Goal: Task Accomplishment & Management: Use online tool/utility

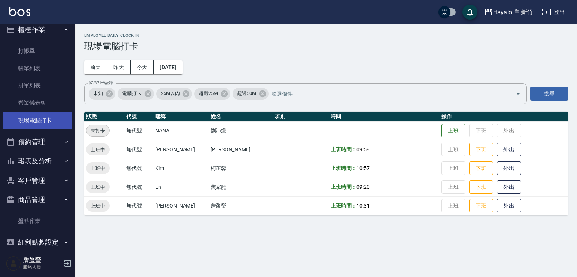
scroll to position [18, 0]
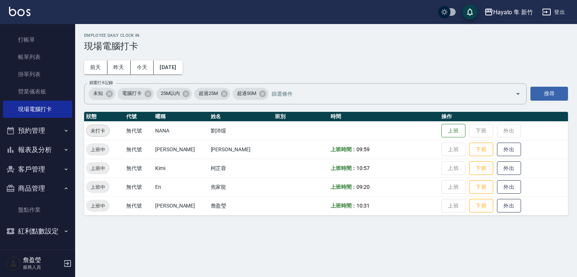
click at [63, 151] on icon "button" at bounding box center [66, 150] width 6 height 6
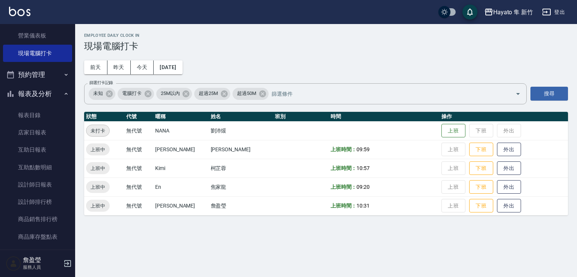
scroll to position [131, 0]
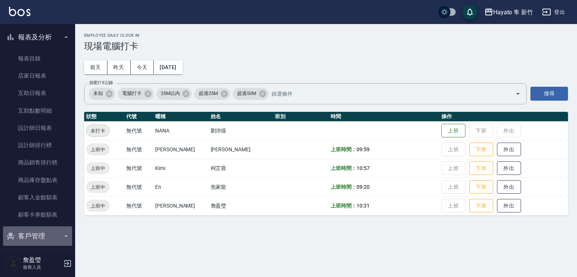
click at [63, 233] on icon "button" at bounding box center [66, 236] width 6 height 6
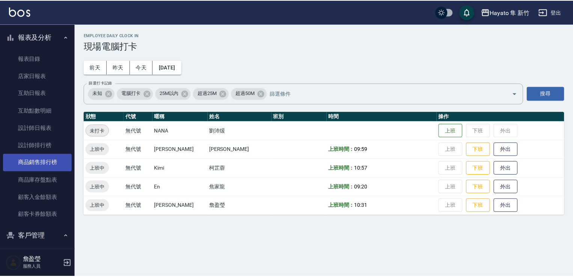
scroll to position [257, 0]
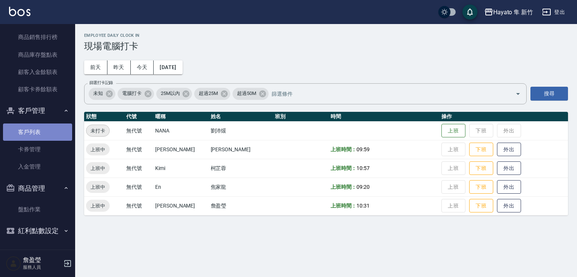
click at [45, 137] on link "客戶列表" at bounding box center [37, 132] width 69 height 17
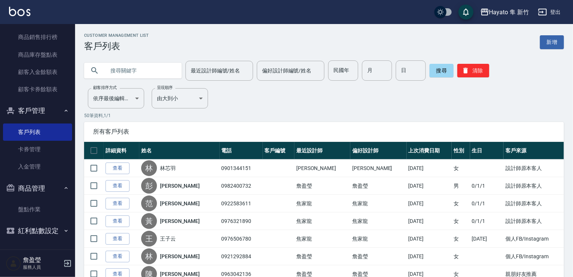
click at [126, 73] on input "text" at bounding box center [140, 70] width 71 height 20
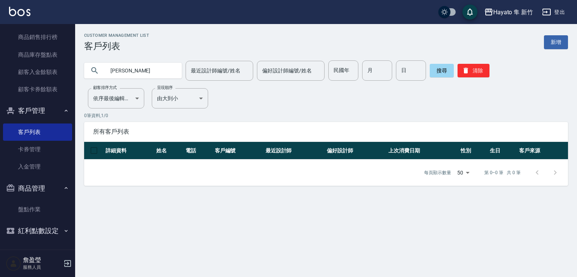
click at [126, 73] on input "[PERSON_NAME]" at bounding box center [140, 70] width 71 height 20
type input "[PERSON_NAME]"
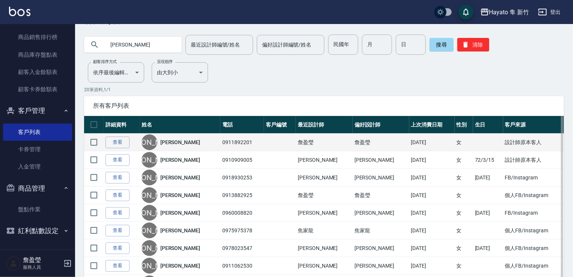
scroll to position [38, 0]
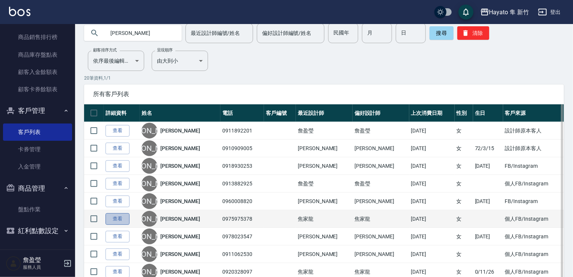
click at [122, 220] on link "查看" at bounding box center [118, 219] width 24 height 12
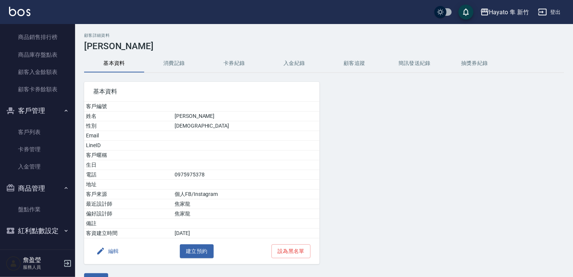
click at [171, 65] on button "消費記錄" at bounding box center [174, 63] width 60 height 18
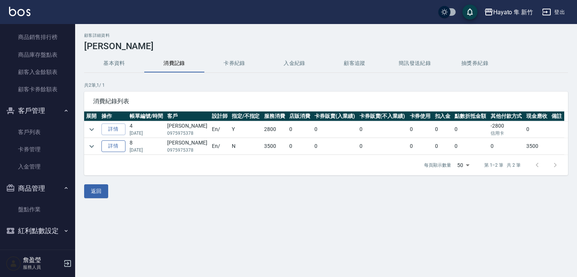
click at [115, 148] on link "詳情" at bounding box center [113, 147] width 24 height 12
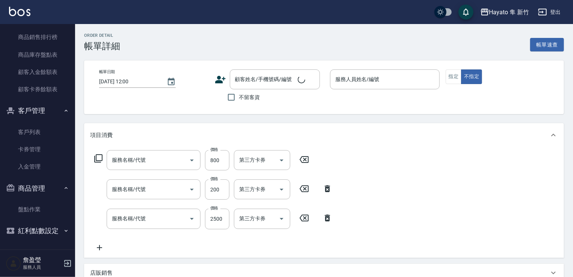
type input "[DATE] 20:03"
type input "En(無代號)"
type input "個人FB/Instagram"
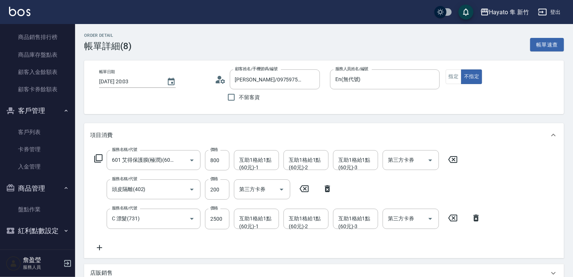
type input "[PERSON_NAME]/0975975378/"
type input "601 艾得保護膜(極潤)(601)"
type input "頭皮隔離(402)"
type input "C 漂髮(731)"
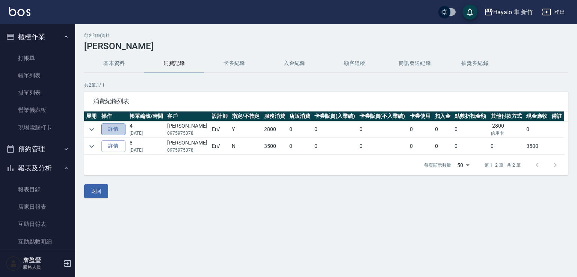
click at [118, 128] on link "詳情" at bounding box center [113, 130] width 24 height 12
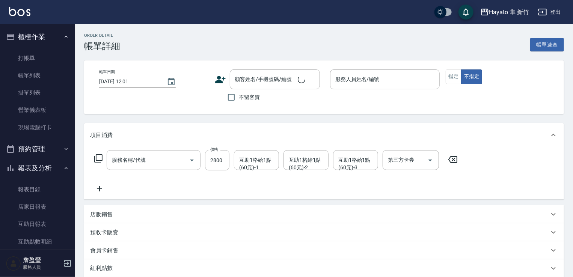
type input "C 染髮(701)"
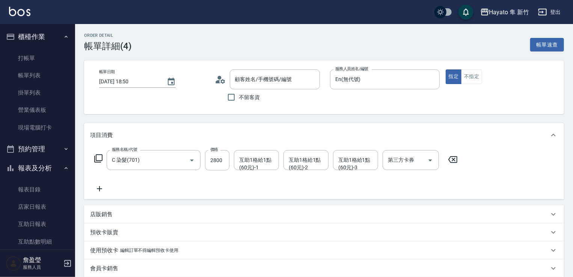
type input "[DATE] 18:50"
type input "En(無代號)"
type input "設計師原本客人"
type input "[PERSON_NAME]/0975975378/"
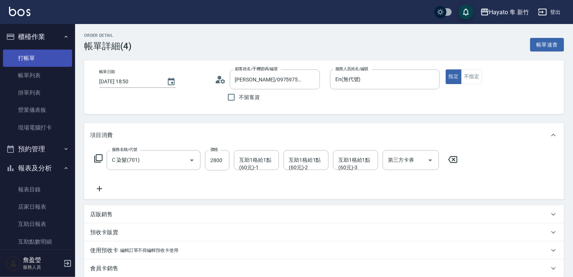
click at [47, 59] on link "打帳單" at bounding box center [37, 58] width 69 height 17
